Goal: Task Accomplishment & Management: Complete application form

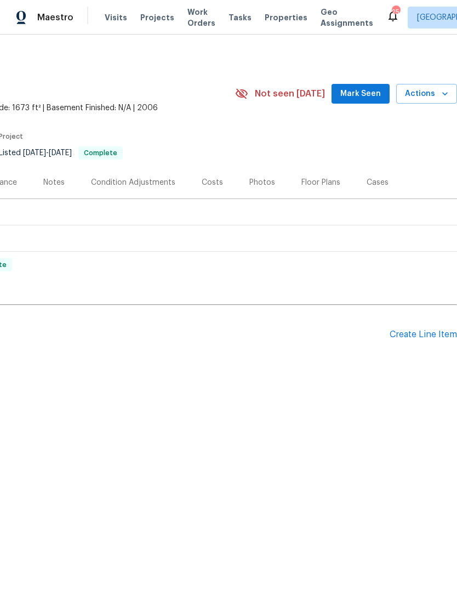
scroll to position [0, 162]
click at [417, 337] on div "Create Line Item" at bounding box center [423, 334] width 67 height 10
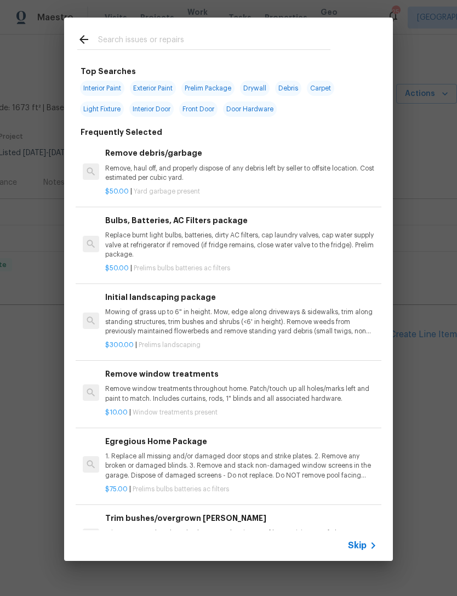
click at [265, 26] on div at bounding box center [203, 39] width 279 height 43
click at [313, 33] on input "text" at bounding box center [214, 41] width 232 height 16
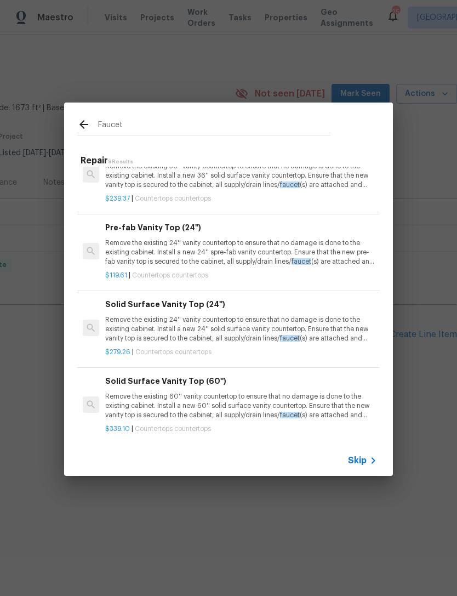
scroll to position [376, 0]
click at [286, 133] on input "Faucet" at bounding box center [214, 126] width 232 height 16
type input "F"
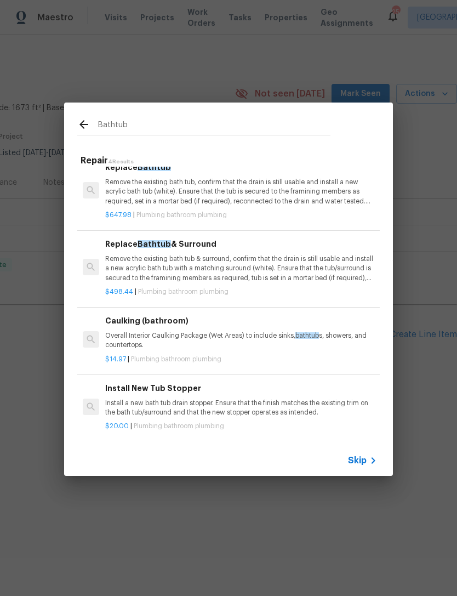
scroll to position [14, 0]
click at [269, 123] on input "Bathtub" at bounding box center [214, 126] width 232 height 16
type input "B"
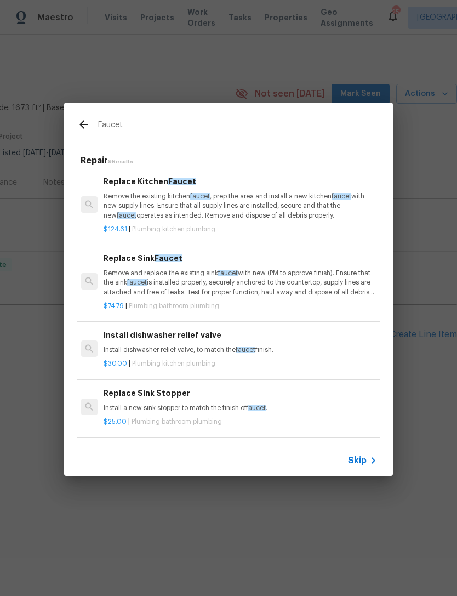
scroll to position [0, 2]
click at [193, 122] on input "Faucet" at bounding box center [214, 126] width 232 height 16
type input "F"
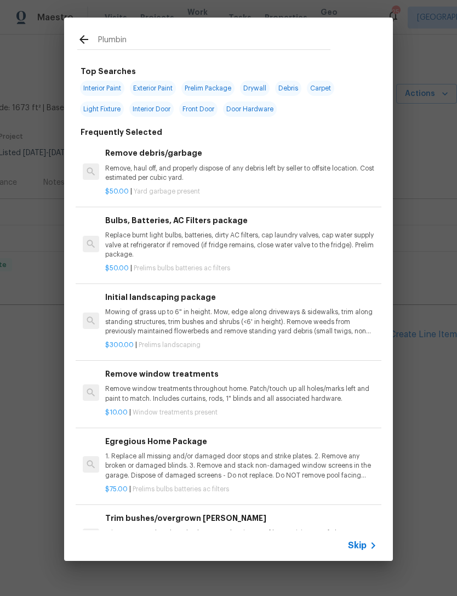
type input "Plumbing"
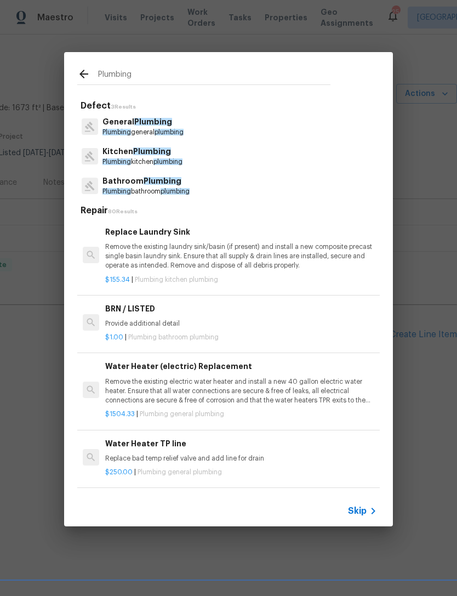
click at [140, 184] on p "Bathroom Plumbing" at bounding box center [145, 181] width 87 height 12
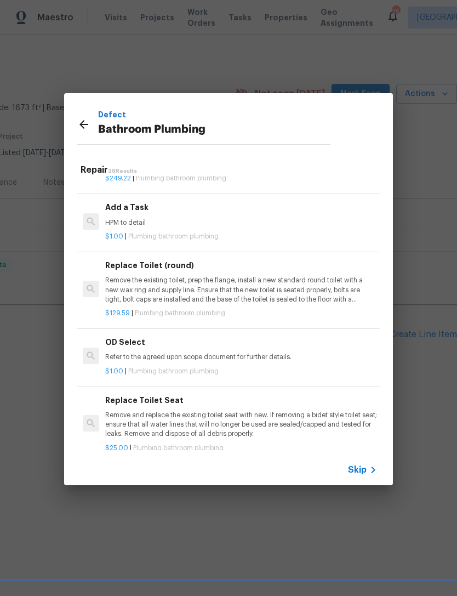
scroll to position [1711, 0]
click at [162, 219] on p "HPM to detail" at bounding box center [241, 223] width 272 height 9
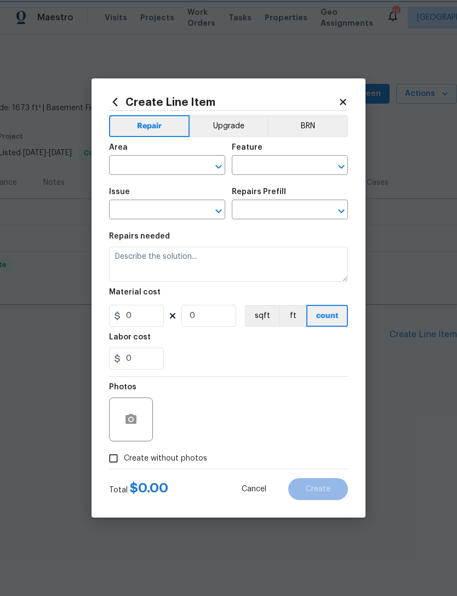
type input "Plumbing"
type input "Bathroom Plumbing"
type textarea "HPM to detail"
type input "1"
type input "Add a Task $1.00"
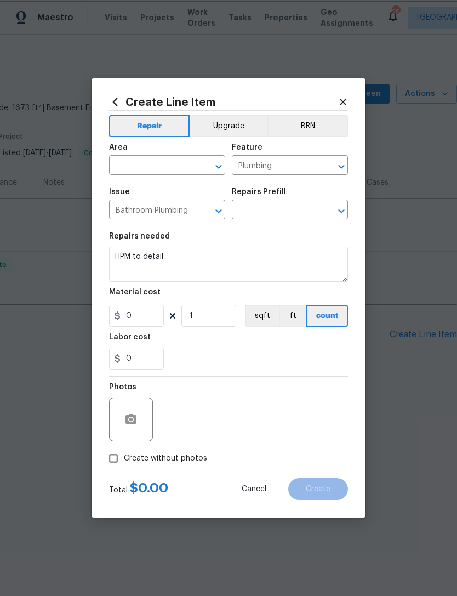
type input "1"
click at [180, 178] on span "Area ​" at bounding box center [167, 159] width 116 height 44
click at [184, 163] on input "text" at bounding box center [151, 166] width 85 height 17
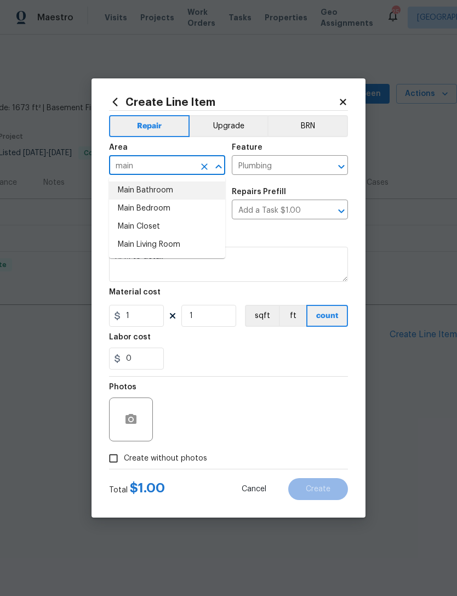
click at [168, 189] on li "Main Bathroom" at bounding box center [167, 190] width 116 height 18
type input "Main Bathroom"
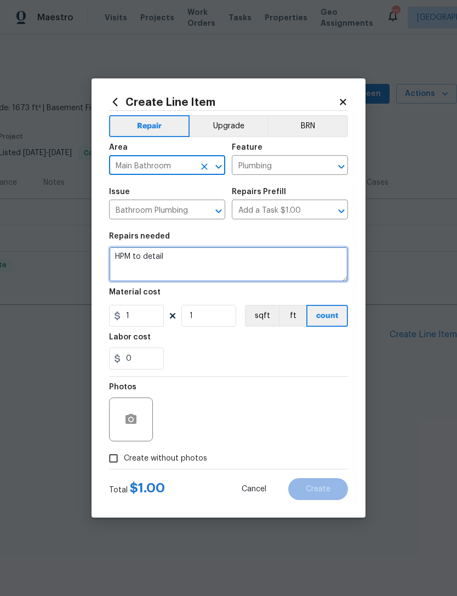
click at [204, 258] on textarea "HPM to detail" at bounding box center [228, 264] width 239 height 35
type textarea "H"
type textarea "Replace leaking bathtub faucet"
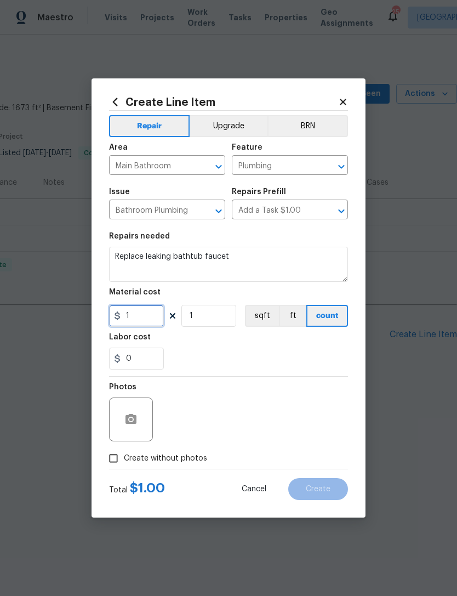
click at [155, 317] on input "1" at bounding box center [136, 316] width 55 height 22
type input "600"
click at [317, 367] on div "0" at bounding box center [228, 358] width 239 height 22
click at [134, 413] on button "button" at bounding box center [131, 419] width 26 height 26
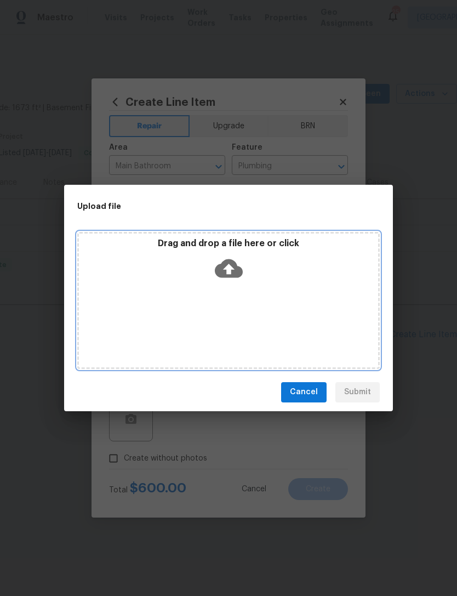
click at [235, 274] on icon at bounding box center [229, 268] width 28 height 19
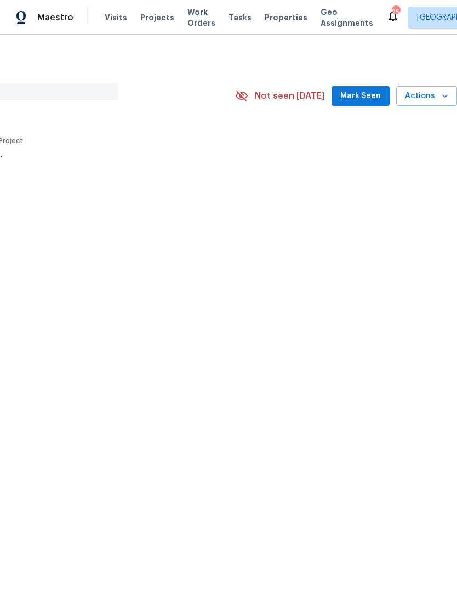
scroll to position [0, 162]
click at [359, 98] on span "Mark Seen" at bounding box center [360, 96] width 41 height 14
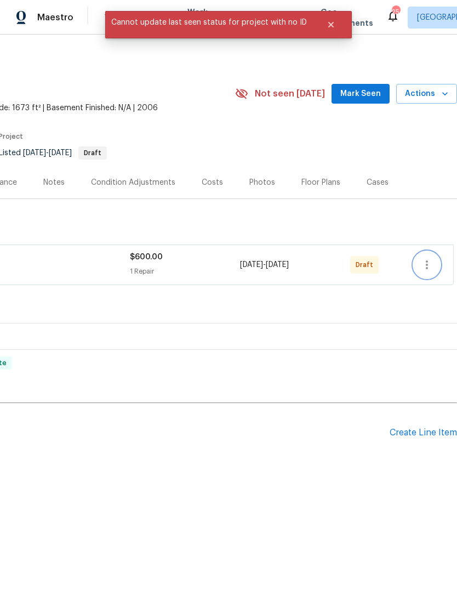
click at [429, 266] on icon "button" at bounding box center [426, 264] width 13 height 13
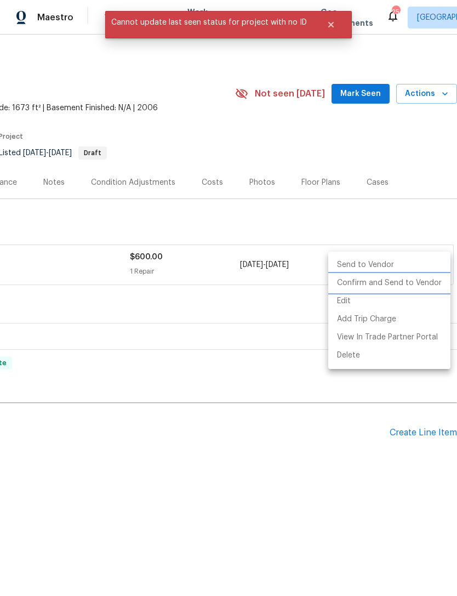
click at [428, 286] on li "Confirm and Send to Vendor" at bounding box center [389, 283] width 122 height 18
click at [356, 139] on div at bounding box center [228, 298] width 457 height 596
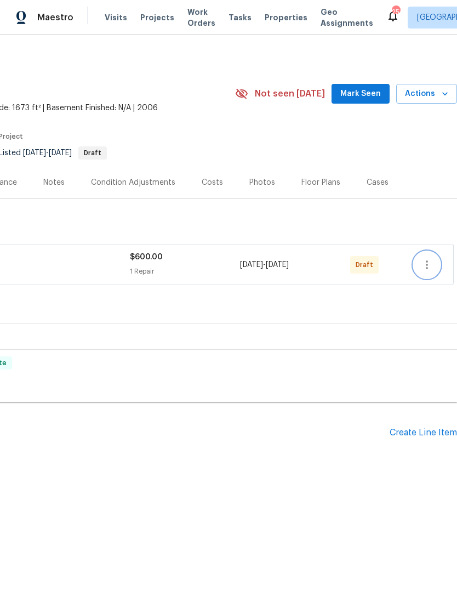
click at [428, 268] on icon "button" at bounding box center [427, 264] width 2 height 9
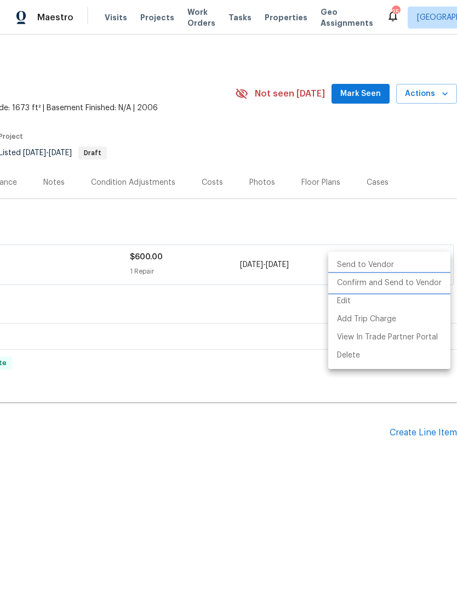
click at [425, 288] on li "Confirm and Send to Vendor" at bounding box center [389, 283] width 122 height 18
click at [394, 285] on li "Confirm and Send to Vendor" at bounding box center [389, 283] width 122 height 18
click at [399, 151] on div at bounding box center [228, 298] width 457 height 596
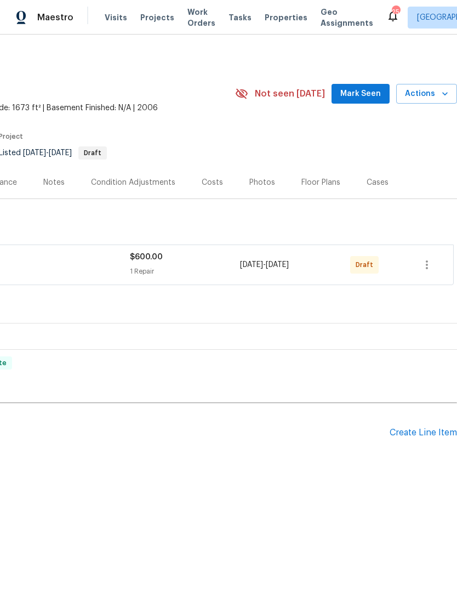
click at [360, 96] on span "Mark Seen" at bounding box center [360, 94] width 41 height 14
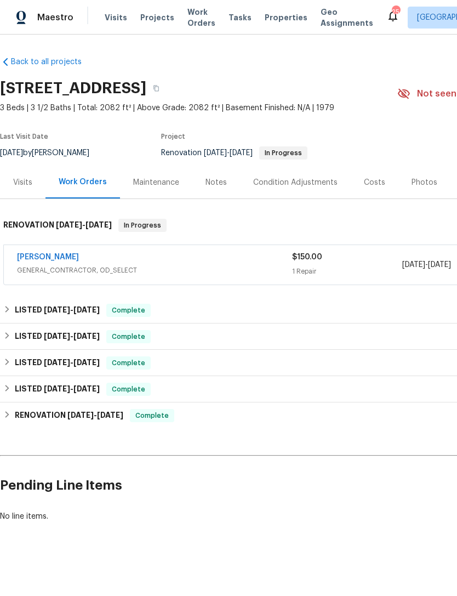
click at [276, 16] on span "Properties" at bounding box center [286, 17] width 43 height 11
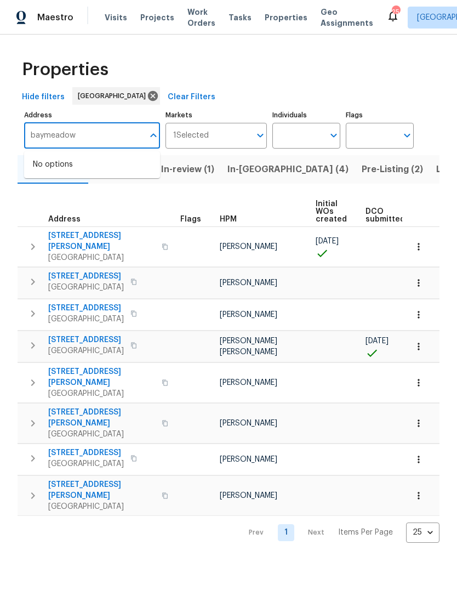
type input "baymeadows"
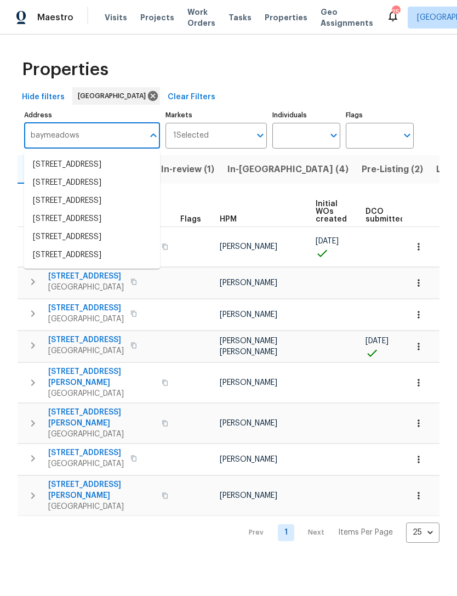
click at [93, 228] on li "7701 Baymeadows Cir W Apt 1126 Jacksonville FL 32256" at bounding box center [92, 219] width 136 height 18
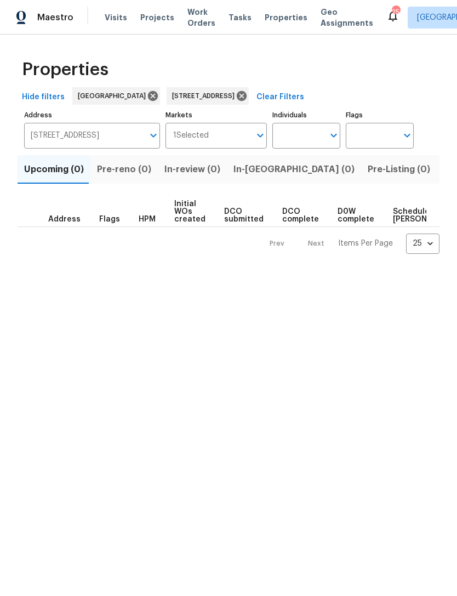
click at [443, 169] on span "Listed (1)" at bounding box center [462, 169] width 39 height 15
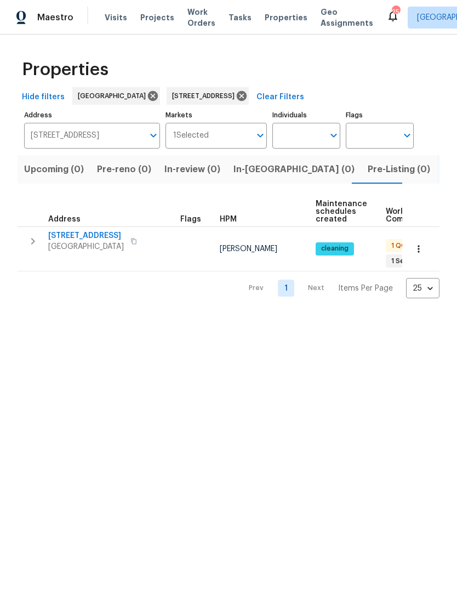
click at [30, 248] on icon "button" at bounding box center [32, 241] width 13 height 13
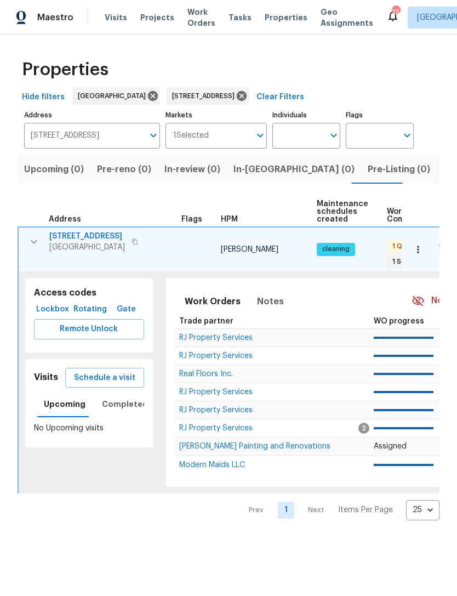
click at [118, 372] on span "Schedule a visit" at bounding box center [104, 378] width 61 height 14
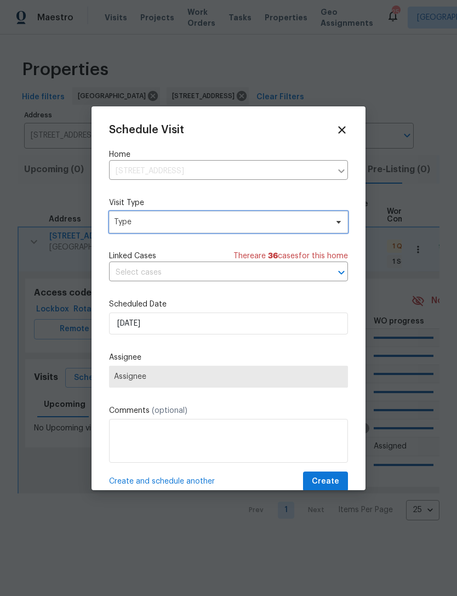
click at [275, 227] on span "Type" at bounding box center [220, 221] width 213 height 11
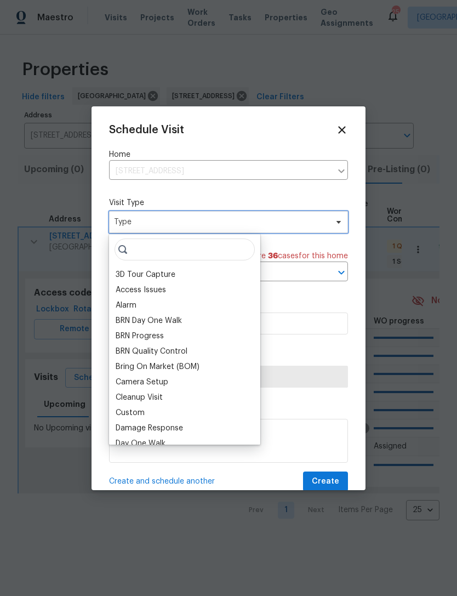
click at [279, 227] on span "Type" at bounding box center [220, 221] width 213 height 11
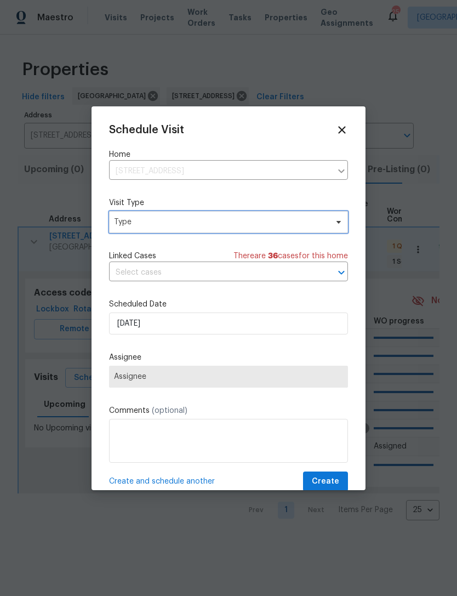
click at [295, 224] on span "Type" at bounding box center [220, 221] width 213 height 11
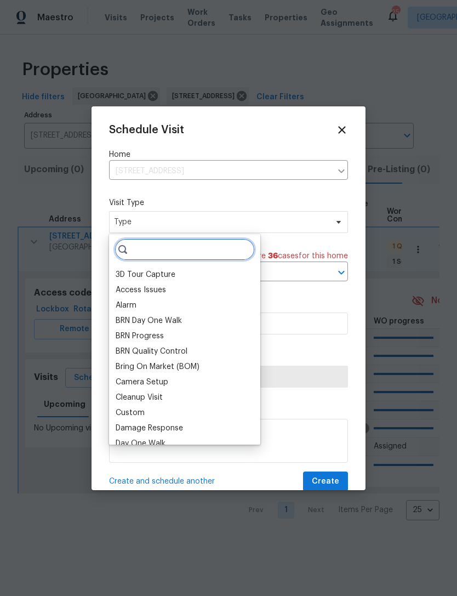
click at [206, 249] on input "search" at bounding box center [185, 249] width 140 height 22
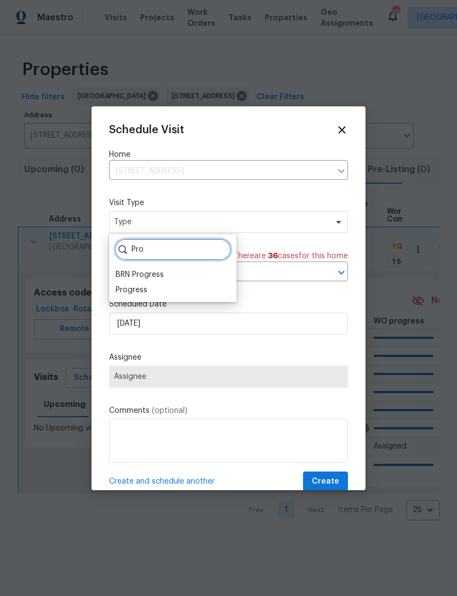
type input "Pro"
click at [141, 287] on div "Progress" at bounding box center [132, 289] width 32 height 11
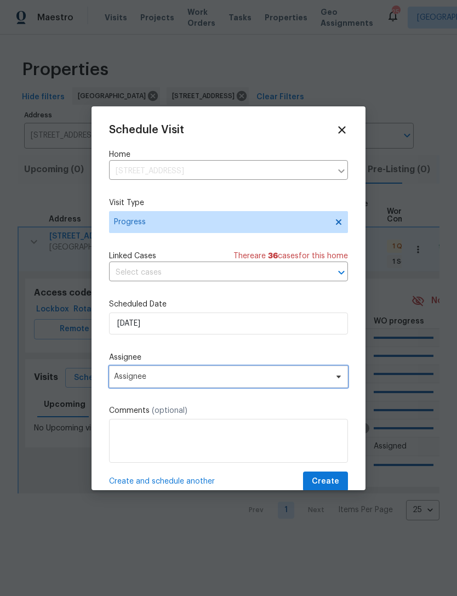
click at [203, 381] on span "Assignee" at bounding box center [221, 376] width 215 height 9
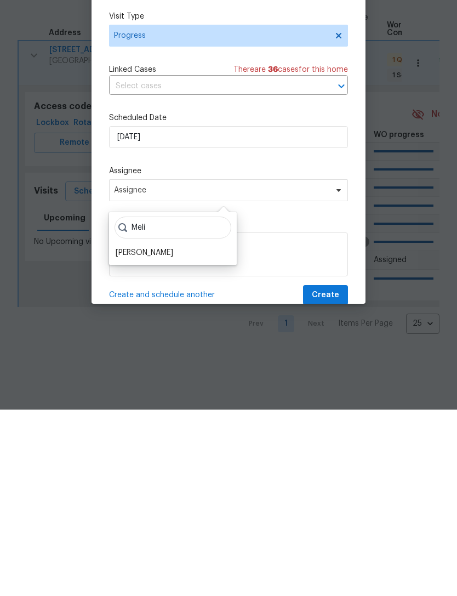
click at [167, 403] on input "Meli" at bounding box center [173, 414] width 117 height 22
type input "Meli"
click at [173, 433] on div "[PERSON_NAME]" at bounding box center [145, 438] width 58 height 11
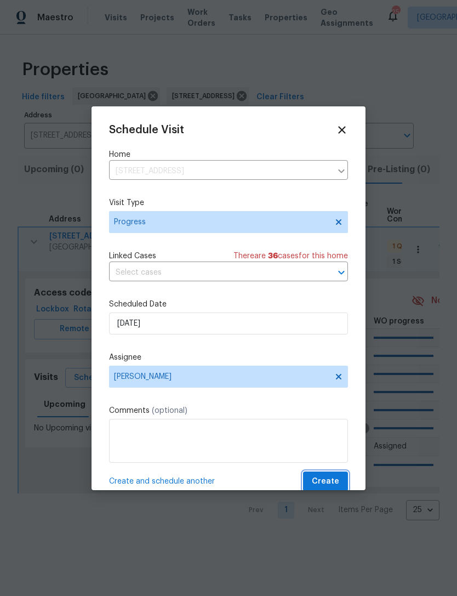
click at [335, 477] on span "Create" at bounding box center [325, 482] width 27 height 14
